Goal: Information Seeking & Learning: Learn about a topic

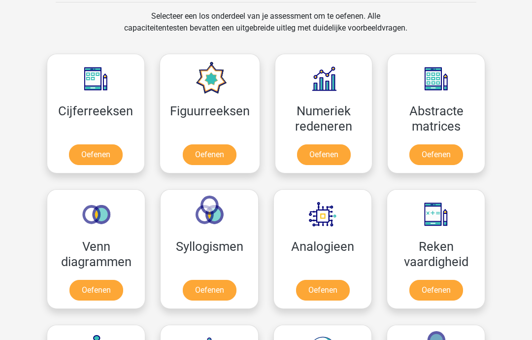
scroll to position [406, 0]
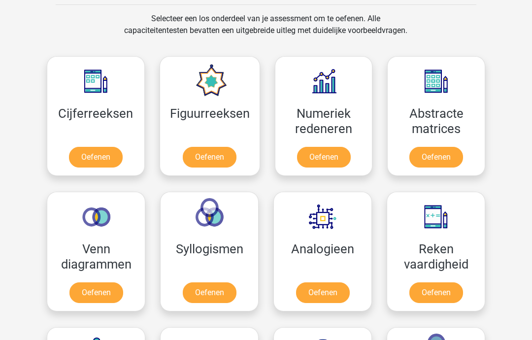
click at [99, 147] on link "Oefenen" at bounding box center [96, 157] width 54 height 21
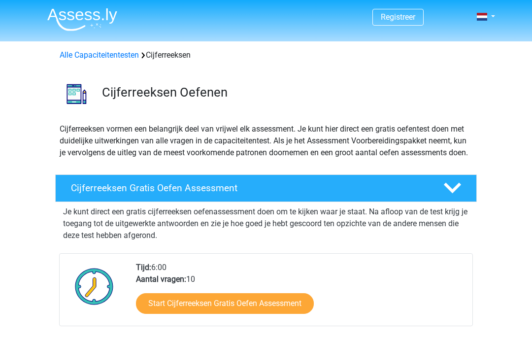
click at [264, 326] on div "Start Cijferreeksen Gratis Oefen Assessment" at bounding box center [300, 305] width 329 height 40
click at [277, 309] on link "Start Cijferreeksen Gratis Oefen Assessment" at bounding box center [225, 303] width 178 height 21
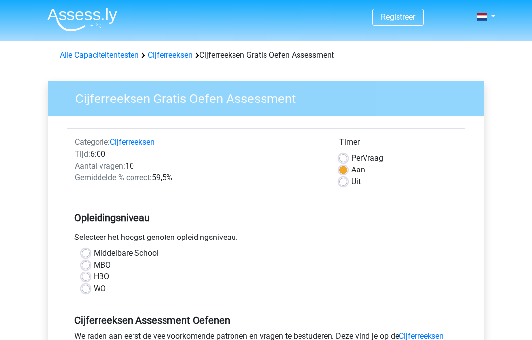
click at [94, 275] on label "HBO" at bounding box center [102, 277] width 16 height 12
click at [87, 275] on input "HBO" at bounding box center [86, 276] width 8 height 10
radio input "true"
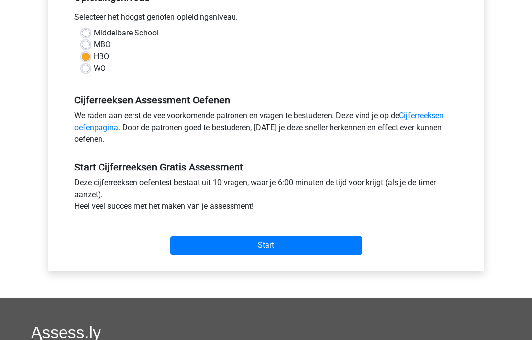
scroll to position [232, 0]
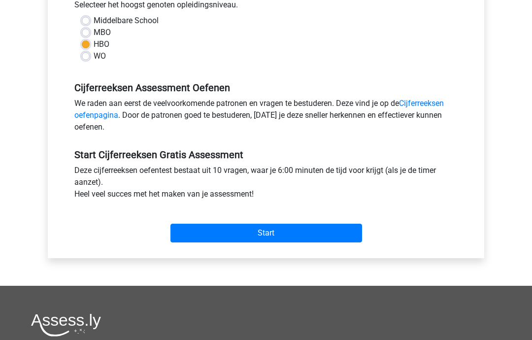
click at [297, 228] on input "Start" at bounding box center [266, 233] width 192 height 19
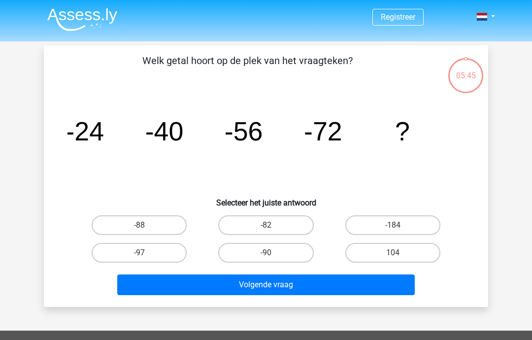
click at [161, 229] on label "-88" at bounding box center [139, 225] width 95 height 20
click at [146, 229] on input "-88" at bounding box center [142, 228] width 6 height 6
radio input "true"
click at [226, 286] on button "Volgende vraag" at bounding box center [266, 284] width 298 height 21
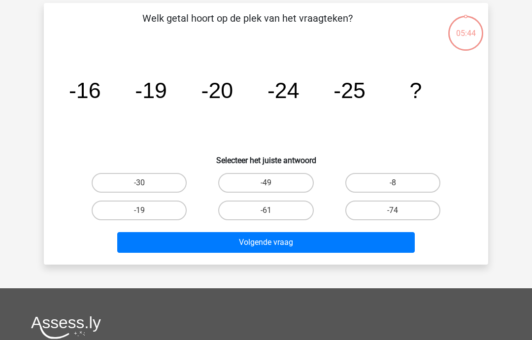
scroll to position [45, 0]
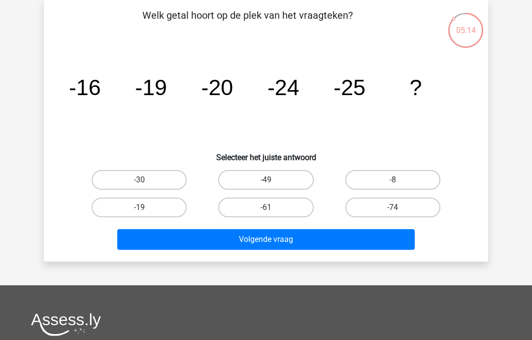
click at [135, 180] on label "-30" at bounding box center [139, 180] width 95 height 20
click at [139, 180] on input "-30" at bounding box center [142, 183] width 6 height 6
radio input "true"
click at [293, 249] on button "Volgende vraag" at bounding box center [266, 239] width 298 height 21
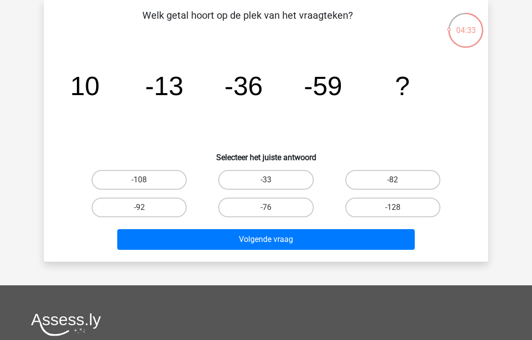
click at [400, 174] on label "-82" at bounding box center [392, 180] width 95 height 20
click at [399, 180] on input "-82" at bounding box center [396, 183] width 6 height 6
radio input "true"
click at [378, 241] on button "Volgende vraag" at bounding box center [266, 239] width 298 height 21
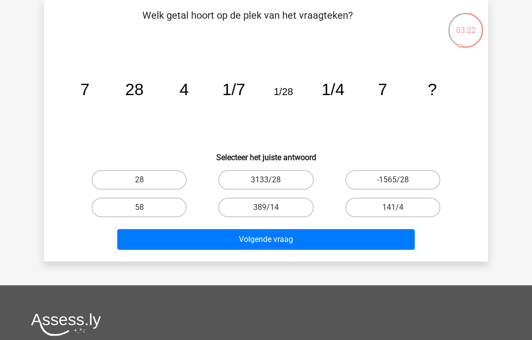
click at [414, 184] on label "-1565/28" at bounding box center [392, 180] width 95 height 20
click at [399, 184] on input "-1565/28" at bounding box center [396, 183] width 6 height 6
radio input "true"
click at [317, 239] on button "Volgende vraag" at bounding box center [266, 239] width 298 height 21
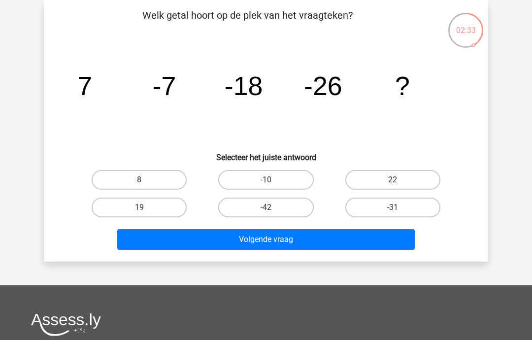
click at [370, 215] on label "-31" at bounding box center [392, 208] width 95 height 20
click at [393, 214] on input "-31" at bounding box center [396, 210] width 6 height 6
radio input "true"
click at [338, 242] on button "Volgende vraag" at bounding box center [266, 239] width 298 height 21
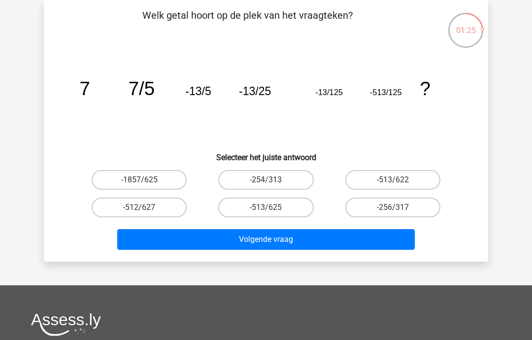
click at [292, 214] on label "-513/625" at bounding box center [265, 208] width 95 height 20
click at [272, 214] on input "-513/625" at bounding box center [269, 210] width 6 height 6
radio input "true"
click at [293, 237] on button "Volgende vraag" at bounding box center [266, 239] width 298 height 21
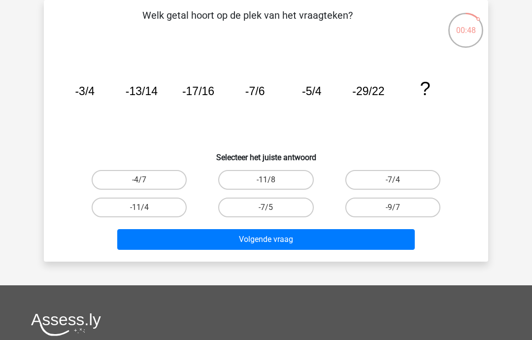
click at [374, 213] on label "-9/7" at bounding box center [392, 208] width 95 height 20
click at [393, 213] on input "-9/7" at bounding box center [396, 210] width 6 height 6
radio input "true"
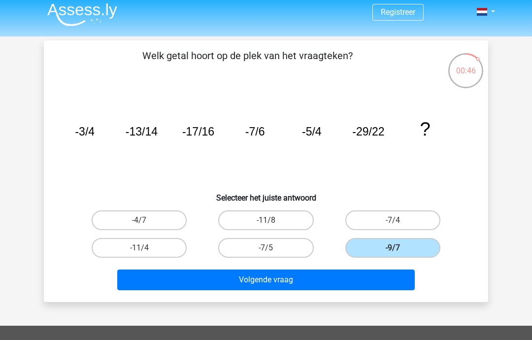
scroll to position [5, 0]
click at [158, 226] on label "-4/7" at bounding box center [139, 220] width 95 height 20
click at [146, 226] on input "-4/7" at bounding box center [142, 223] width 6 height 6
radio input "true"
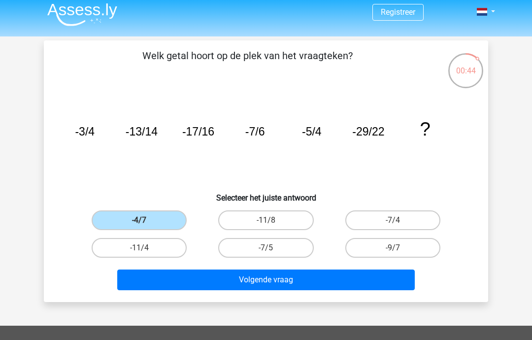
click at [154, 290] on button "Volgende vraag" at bounding box center [266, 279] width 298 height 21
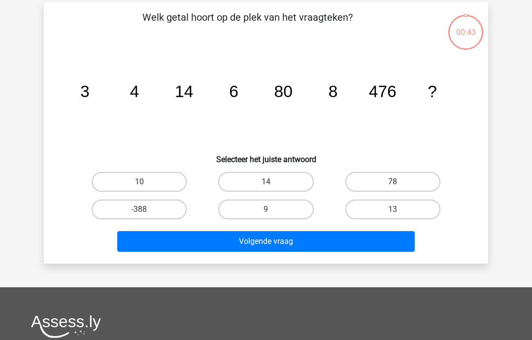
scroll to position [45, 0]
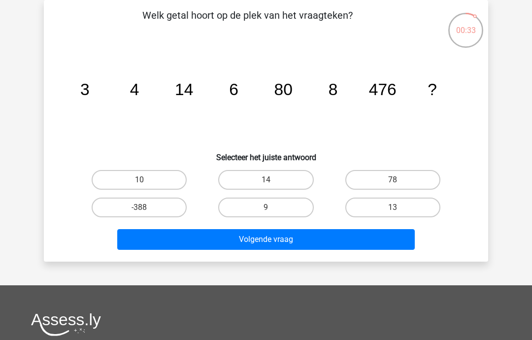
click at [153, 177] on label "10" at bounding box center [139, 180] width 95 height 20
click at [146, 180] on input "10" at bounding box center [142, 183] width 6 height 6
radio input "true"
click at [203, 241] on button "Volgende vraag" at bounding box center [266, 239] width 298 height 21
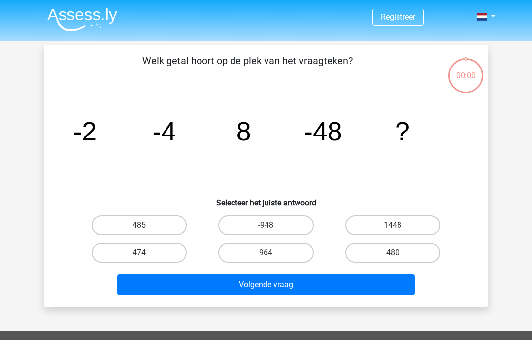
scroll to position [45, 0]
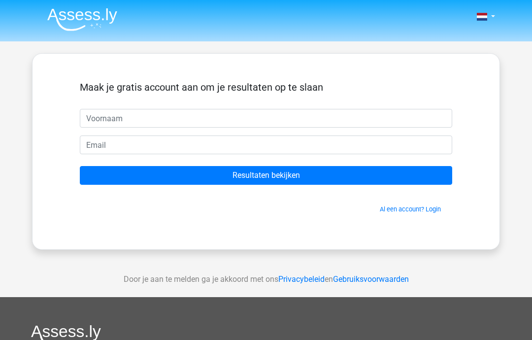
click at [393, 213] on link "Al een account? Login" at bounding box center [410, 208] width 61 height 7
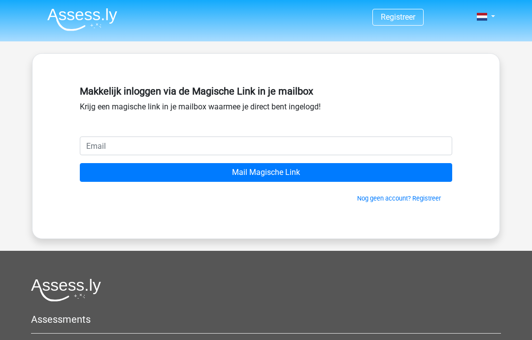
click at [399, 154] on input "email" at bounding box center [266, 145] width 372 height 19
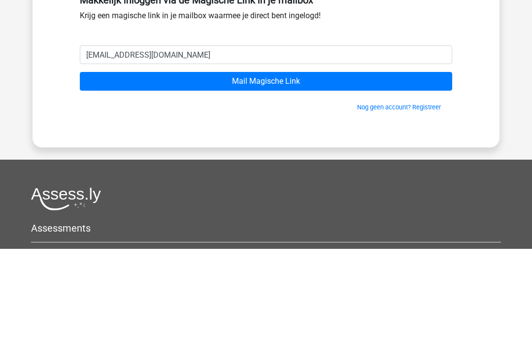
type input "elinehooikaas@gmail.com"
click at [401, 163] on input "Mail Magische Link" at bounding box center [266, 172] width 372 height 19
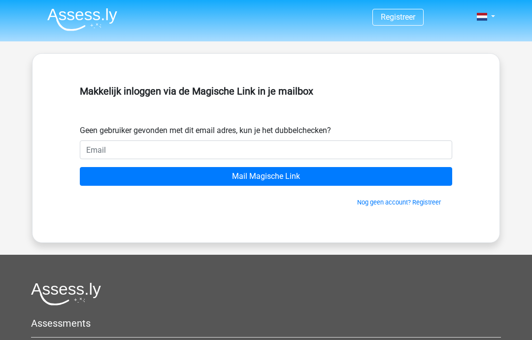
click at [367, 150] on input "email" at bounding box center [266, 149] width 372 height 19
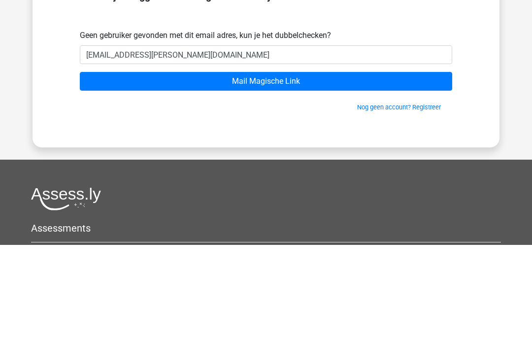
type input "[EMAIL_ADDRESS][PERSON_NAME][DOMAIN_NAME]"
click at [375, 167] on input "Mail Magische Link" at bounding box center [266, 176] width 372 height 19
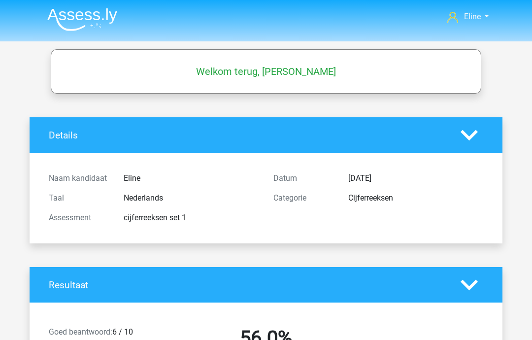
click at [476, 20] on span "Eline" at bounding box center [472, 16] width 17 height 9
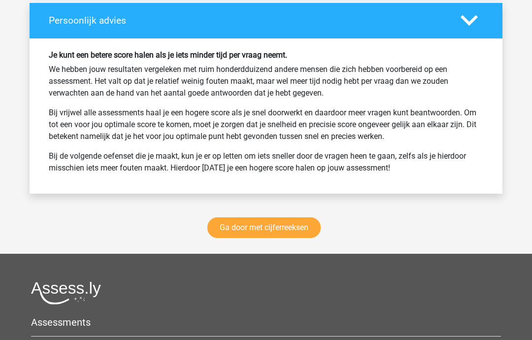
scroll to position [1487, 0]
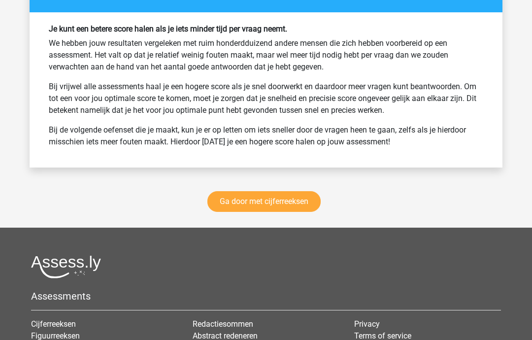
click at [288, 203] on link "Ga door met cijferreeksen" at bounding box center [263, 201] width 113 height 21
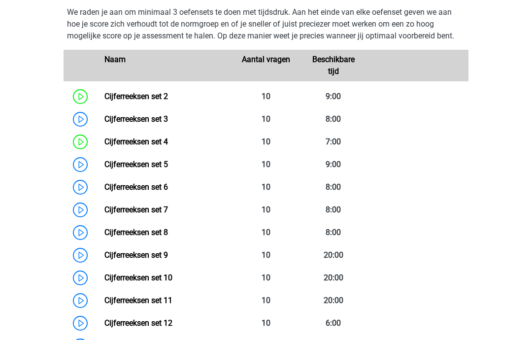
scroll to position [482, 0]
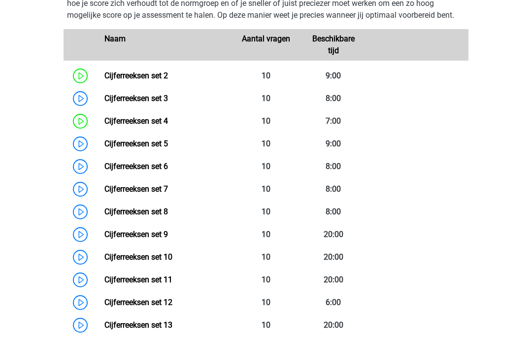
click at [104, 148] on link "Cijferreeksen set 5" at bounding box center [136, 143] width 64 height 9
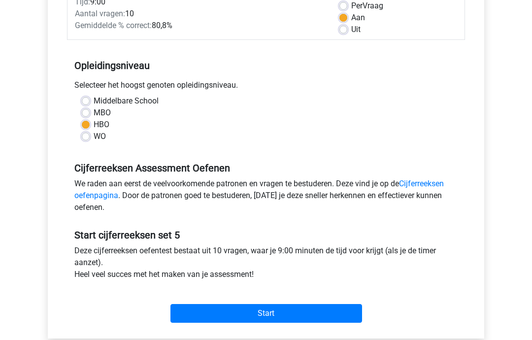
scroll to position [153, 0]
click at [330, 310] on input "Start" at bounding box center [266, 312] width 192 height 19
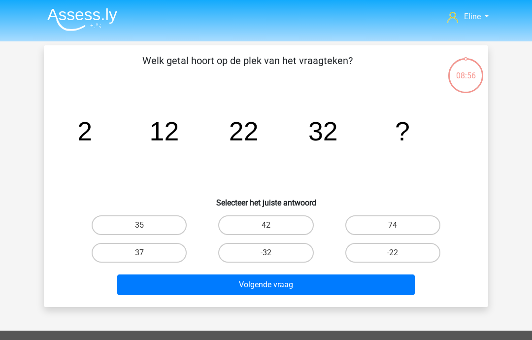
click at [296, 226] on label "42" at bounding box center [265, 225] width 95 height 20
click at [272, 226] on input "42" at bounding box center [269, 228] width 6 height 6
radio input "true"
click at [311, 286] on button "Volgende vraag" at bounding box center [266, 284] width 298 height 21
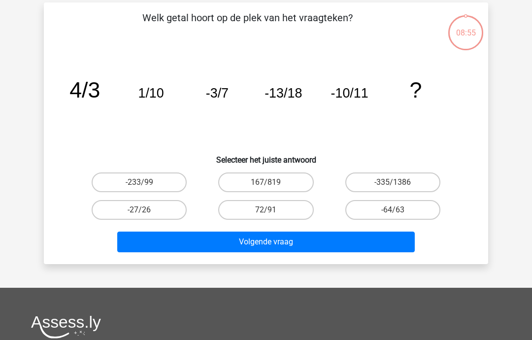
scroll to position [45, 0]
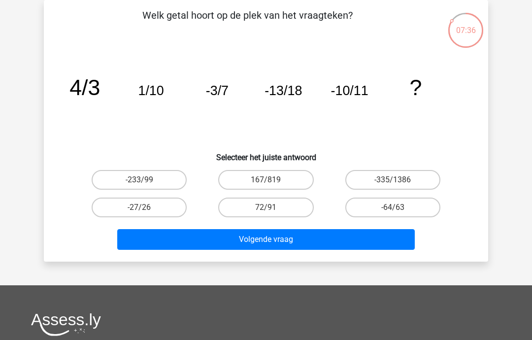
click at [386, 210] on label "-64/63" at bounding box center [392, 208] width 95 height 20
click at [393, 210] on input "-64/63" at bounding box center [396, 210] width 6 height 6
radio input "true"
click at [349, 239] on button "Volgende vraag" at bounding box center [266, 239] width 298 height 21
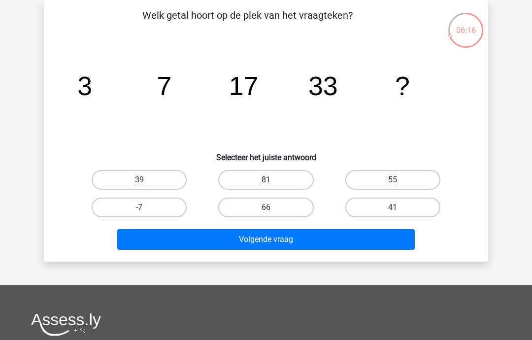
click at [417, 182] on label "55" at bounding box center [392, 180] width 95 height 20
click at [399, 182] on input "55" at bounding box center [396, 183] width 6 height 6
radio input "true"
click at [337, 241] on button "Volgende vraag" at bounding box center [266, 239] width 298 height 21
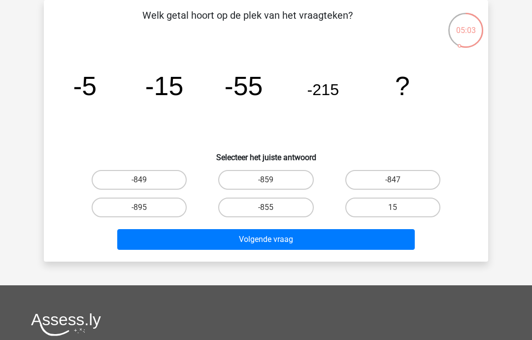
click at [290, 213] on label "-855" at bounding box center [265, 208] width 95 height 20
click at [272, 213] on input "-855" at bounding box center [269, 210] width 6 height 6
radio input "true"
click at [264, 245] on button "Volgende vraag" at bounding box center [266, 239] width 298 height 21
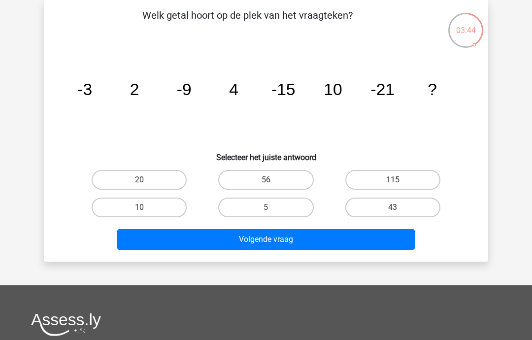
click at [254, 181] on label "56" at bounding box center [265, 180] width 95 height 20
click at [266, 181] on input "56" at bounding box center [269, 183] width 6 height 6
radio input "true"
click at [144, 188] on label "20" at bounding box center [139, 180] width 95 height 20
click at [144, 186] on input "20" at bounding box center [142, 183] width 6 height 6
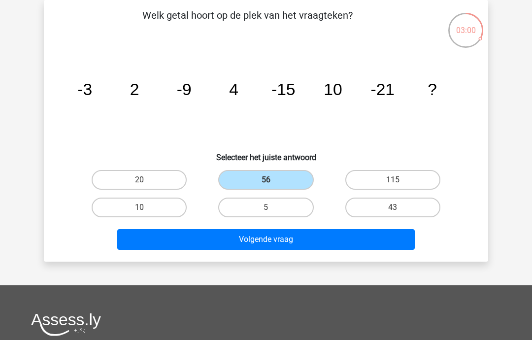
radio input "true"
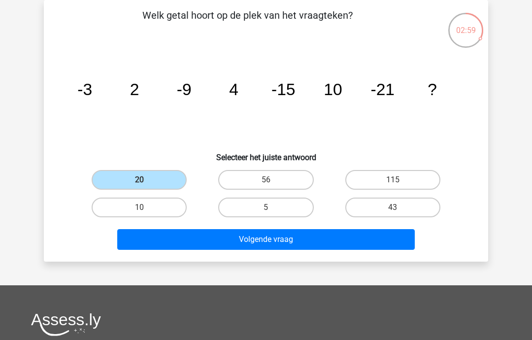
click at [224, 237] on button "Volgende vraag" at bounding box center [266, 239] width 298 height 21
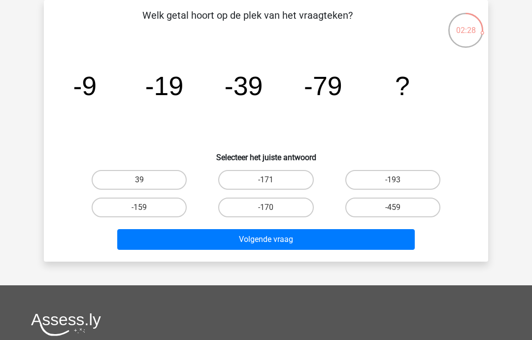
click at [97, 210] on label "-159" at bounding box center [139, 208] width 95 height 20
click at [139, 210] on input "-159" at bounding box center [142, 210] width 6 height 6
radio input "true"
click at [138, 242] on button "Volgende vraag" at bounding box center [266, 239] width 298 height 21
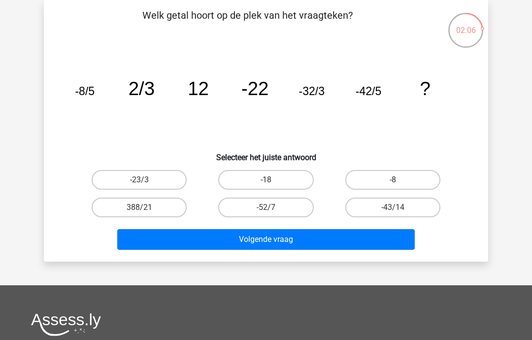
click at [116, 179] on label "-23/3" at bounding box center [139, 180] width 95 height 20
click at [139, 180] on input "-23/3" at bounding box center [142, 183] width 6 height 6
radio input "true"
click at [150, 240] on button "Volgende vraag" at bounding box center [266, 239] width 298 height 21
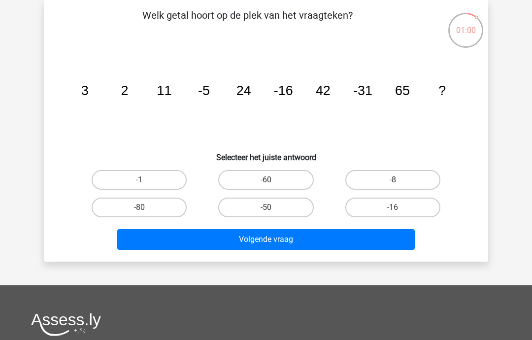
click at [259, 217] on label "-50" at bounding box center [265, 208] width 95 height 20
click at [266, 214] on input "-50" at bounding box center [269, 210] width 6 height 6
radio input "true"
click at [284, 238] on button "Volgende vraag" at bounding box center [266, 239] width 298 height 21
click at [259, 205] on label "48" at bounding box center [265, 208] width 95 height 20
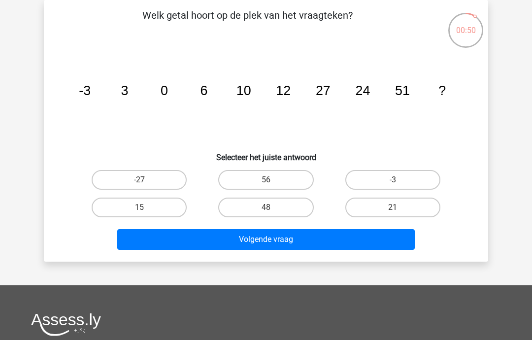
click at [266, 207] on input "48" at bounding box center [269, 210] width 6 height 6
radio input "true"
click at [285, 236] on button "Volgende vraag" at bounding box center [266, 239] width 298 height 21
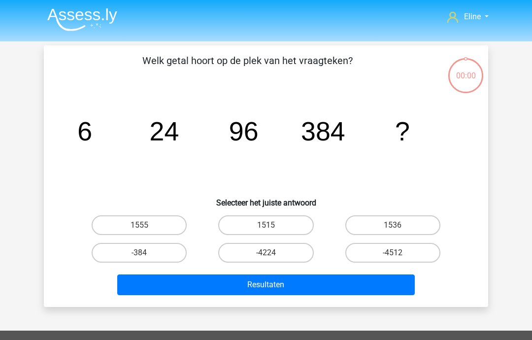
scroll to position [45, 0]
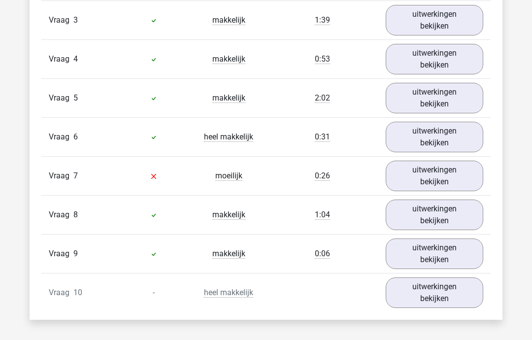
scroll to position [746, 0]
click at [458, 292] on link "uitwerkingen bekijken" at bounding box center [435, 292] width 98 height 31
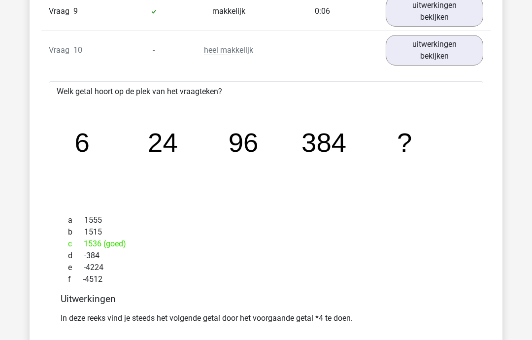
scroll to position [976, 0]
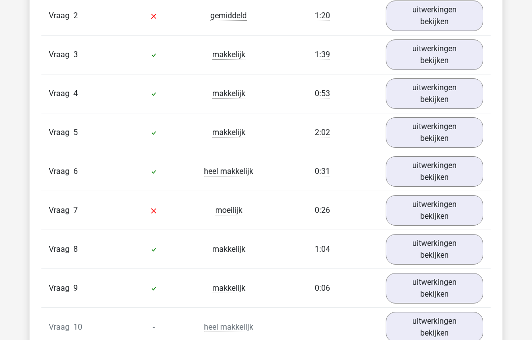
click at [457, 214] on link "uitwerkingen bekijken" at bounding box center [435, 211] width 98 height 31
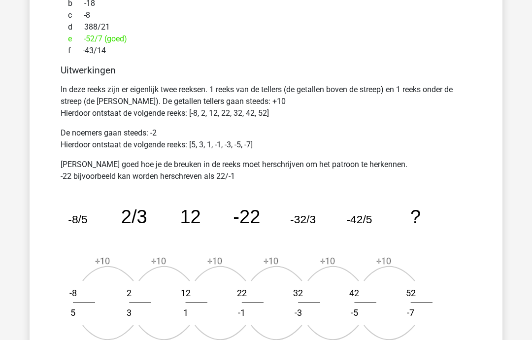
scroll to position [1100, 0]
